Goal: Task Accomplishment & Management: Use online tool/utility

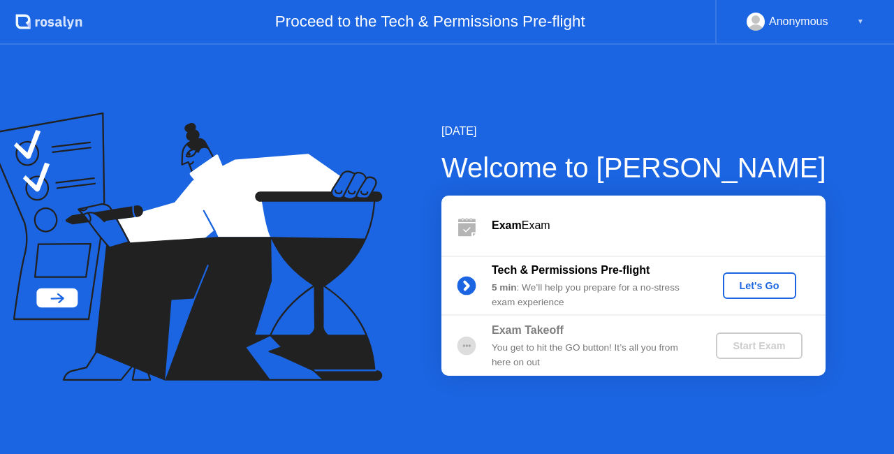
click at [778, 295] on button "Let's Go" at bounding box center [759, 286] width 73 height 27
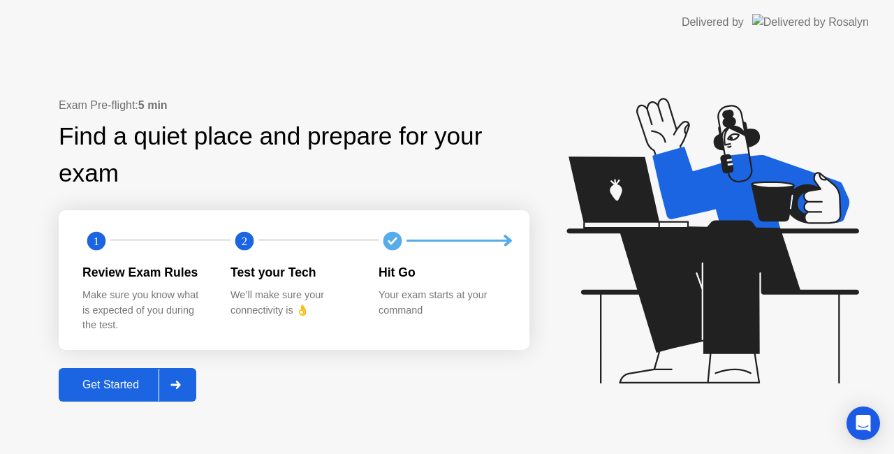
click at [187, 384] on div at bounding box center [176, 385] width 34 height 32
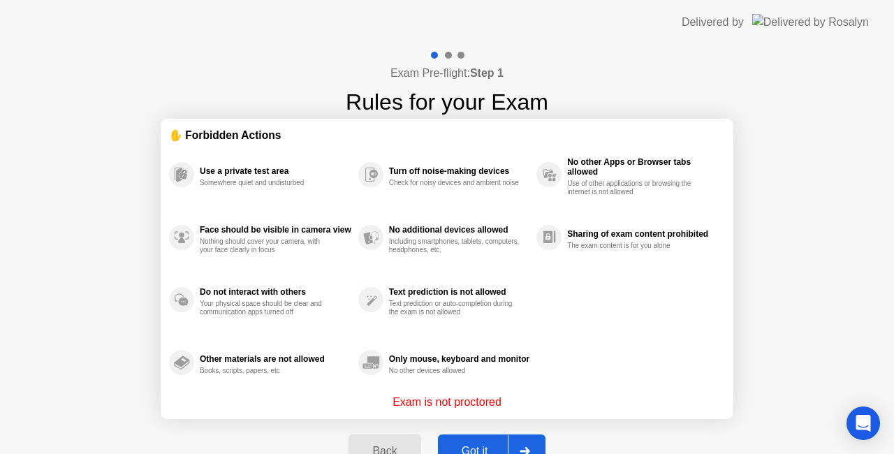
click at [512, 446] on div at bounding box center [525, 451] width 34 height 32
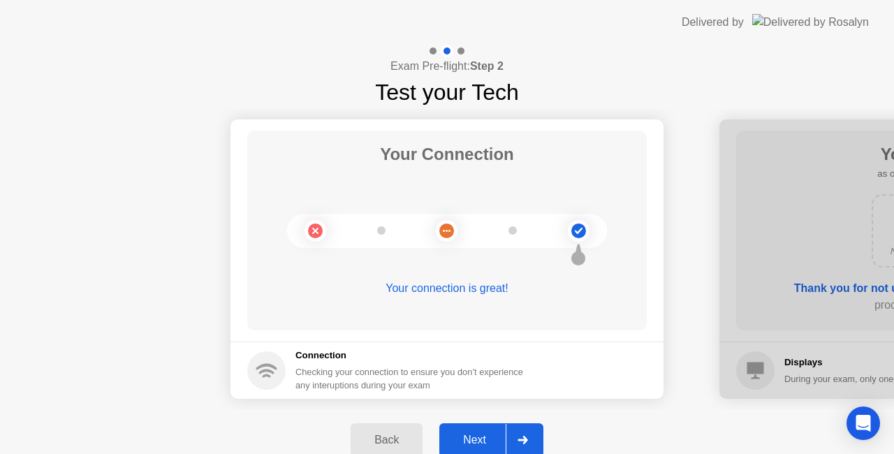
click at [533, 439] on div at bounding box center [523, 440] width 34 height 32
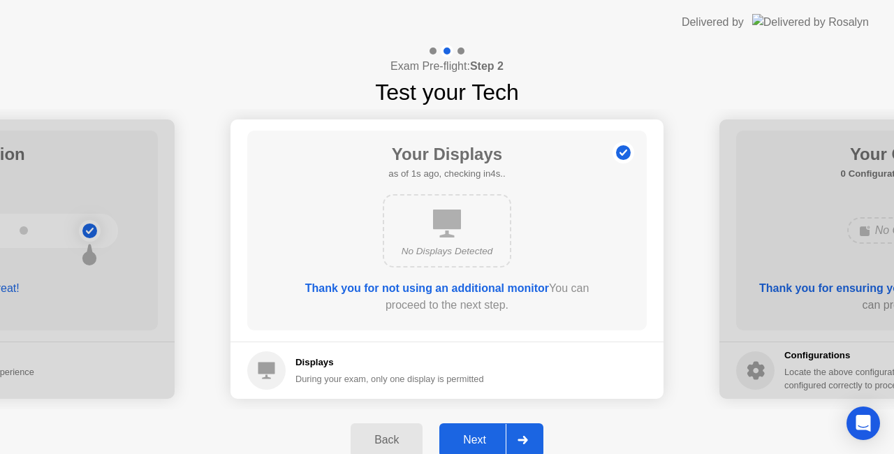
click at [533, 439] on div at bounding box center [523, 440] width 34 height 32
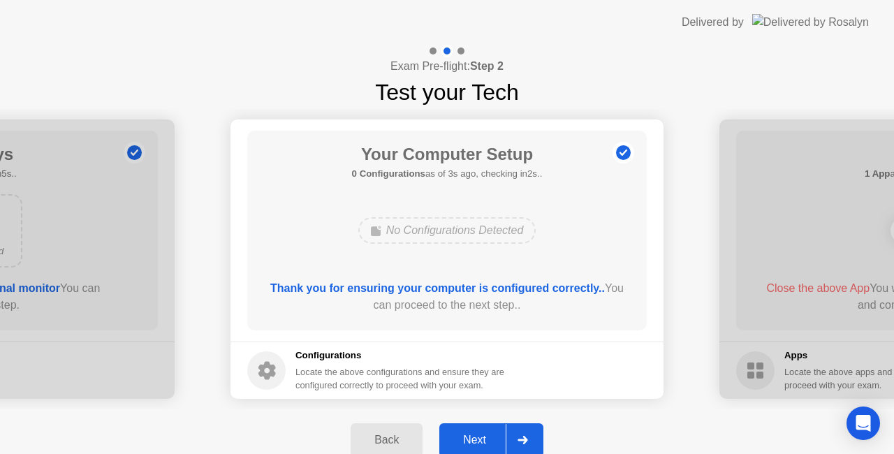
click at [533, 439] on div at bounding box center [523, 440] width 34 height 32
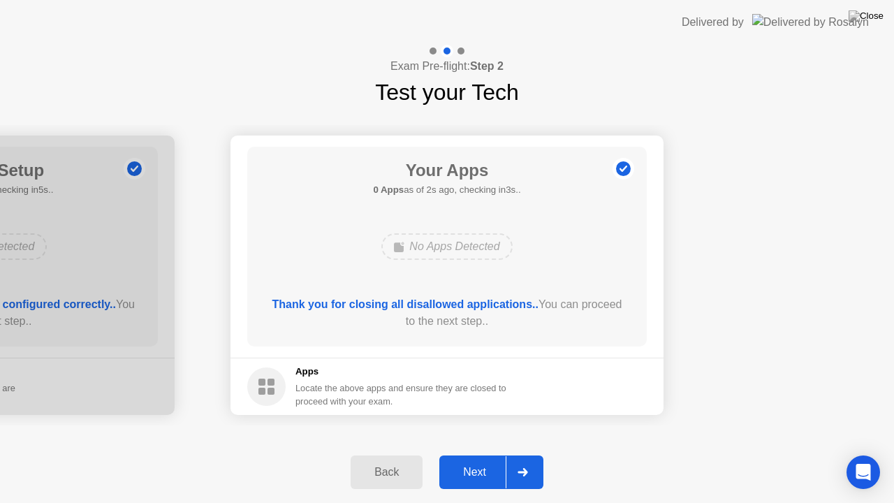
click at [530, 454] on div at bounding box center [523, 472] width 34 height 32
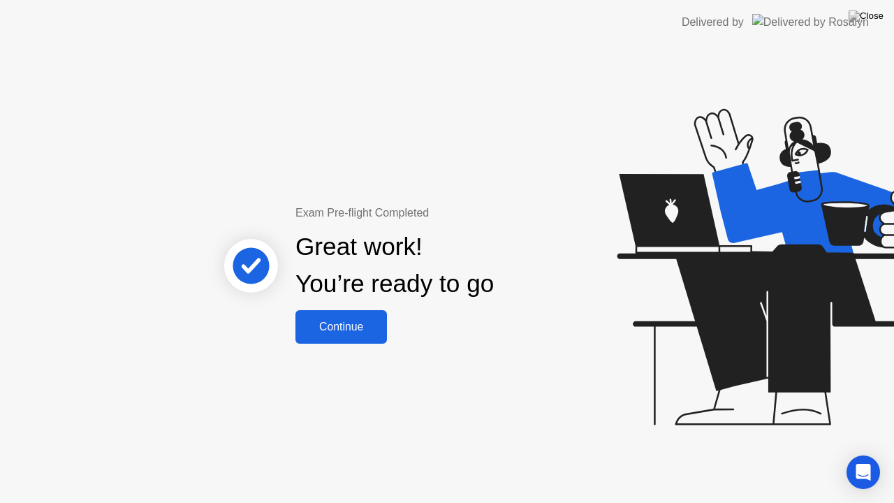
click at [352, 333] on div "Continue" at bounding box center [341, 327] width 83 height 13
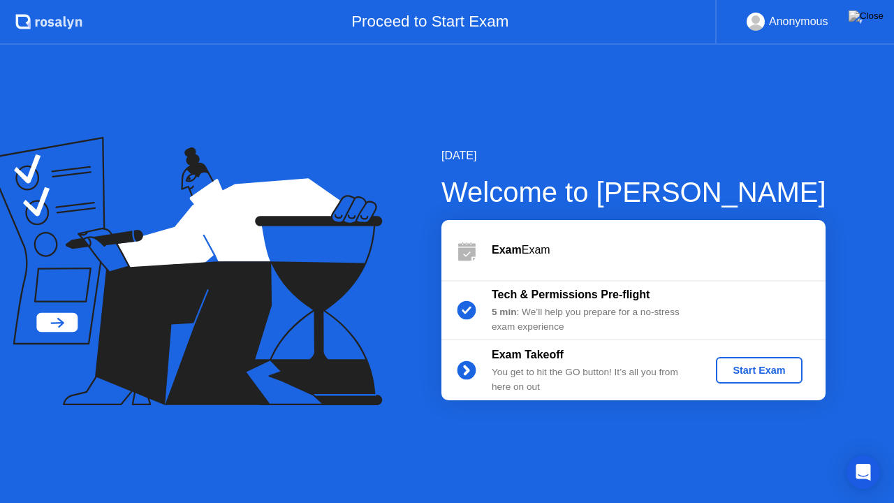
click at [741, 372] on div "Start Exam" at bounding box center [759, 370] width 75 height 11
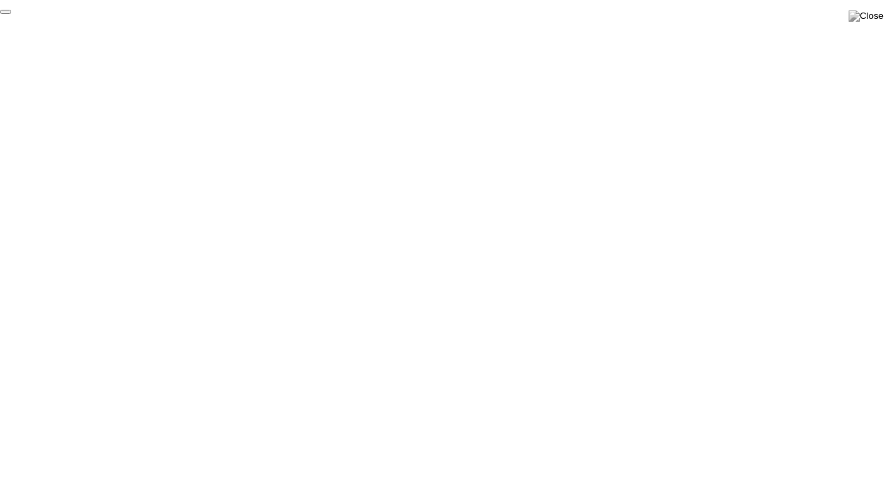
click div "End Proctoring Session"
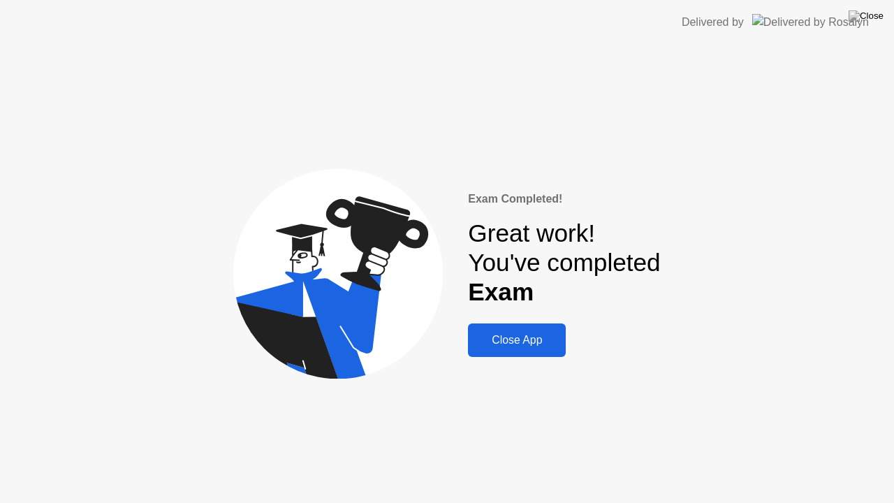
click at [513, 340] on div "Close App" at bounding box center [516, 340] width 89 height 13
